Goal: Task Accomplishment & Management: Complete application form

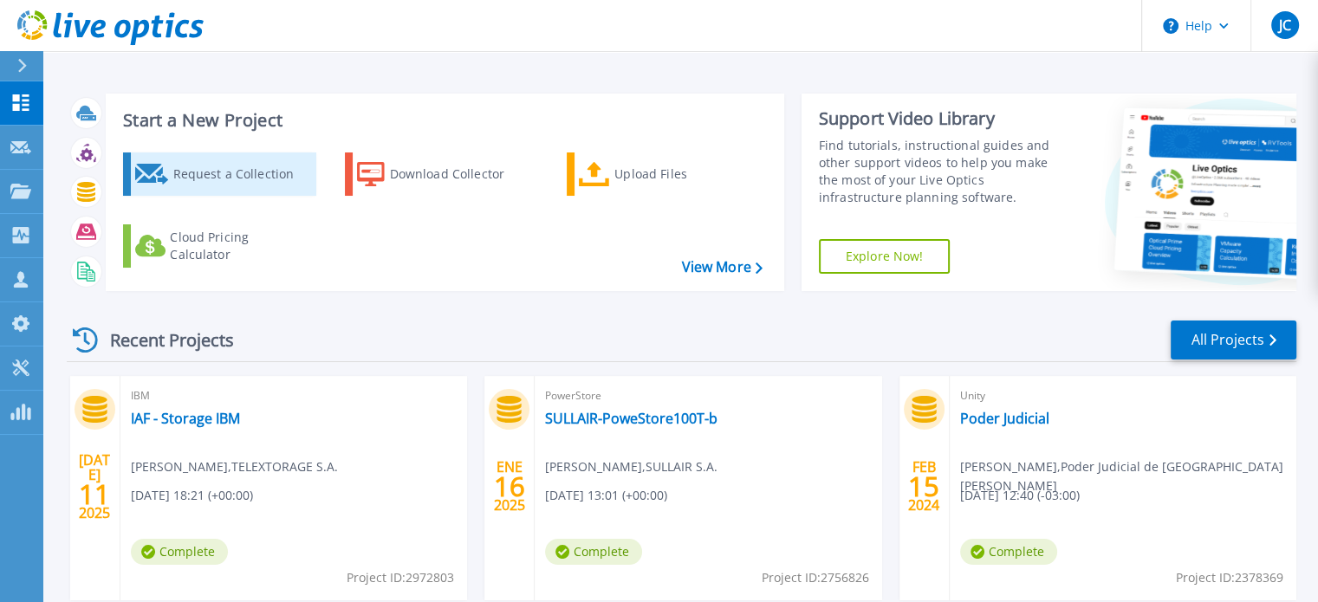
click at [225, 180] on div "Request a Collection" at bounding box center [241, 174] width 139 height 35
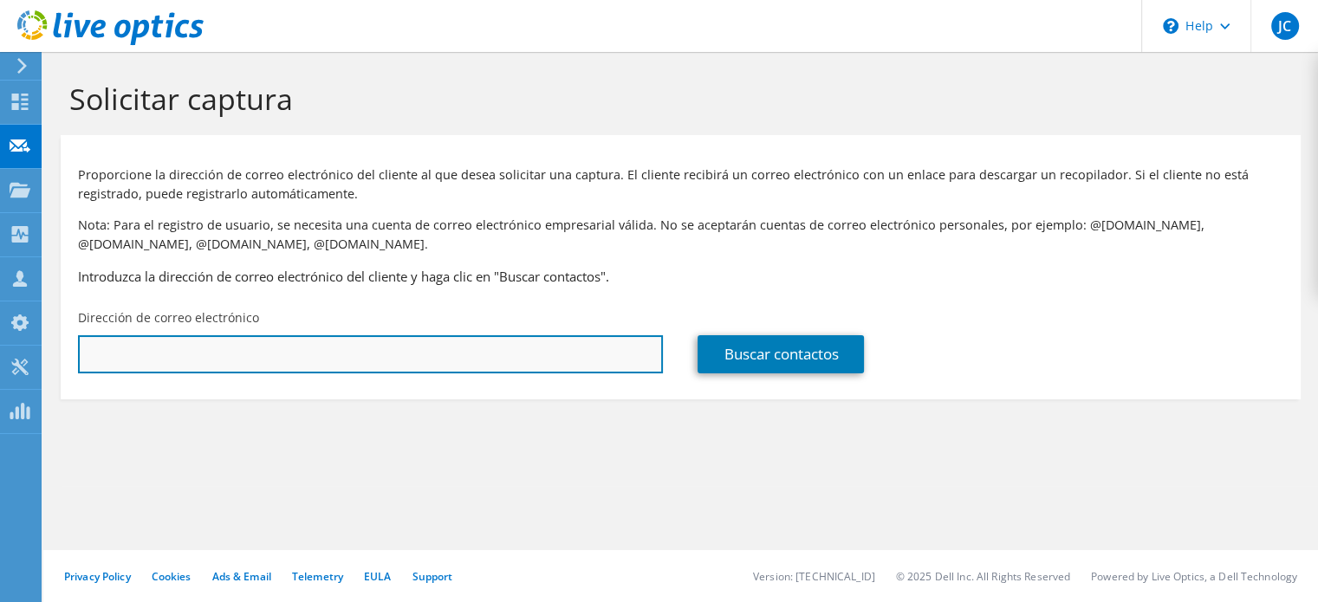
click at [358, 342] on input "text" at bounding box center [370, 354] width 585 height 38
type input "nsalca"
